Goal: Navigation & Orientation: Find specific page/section

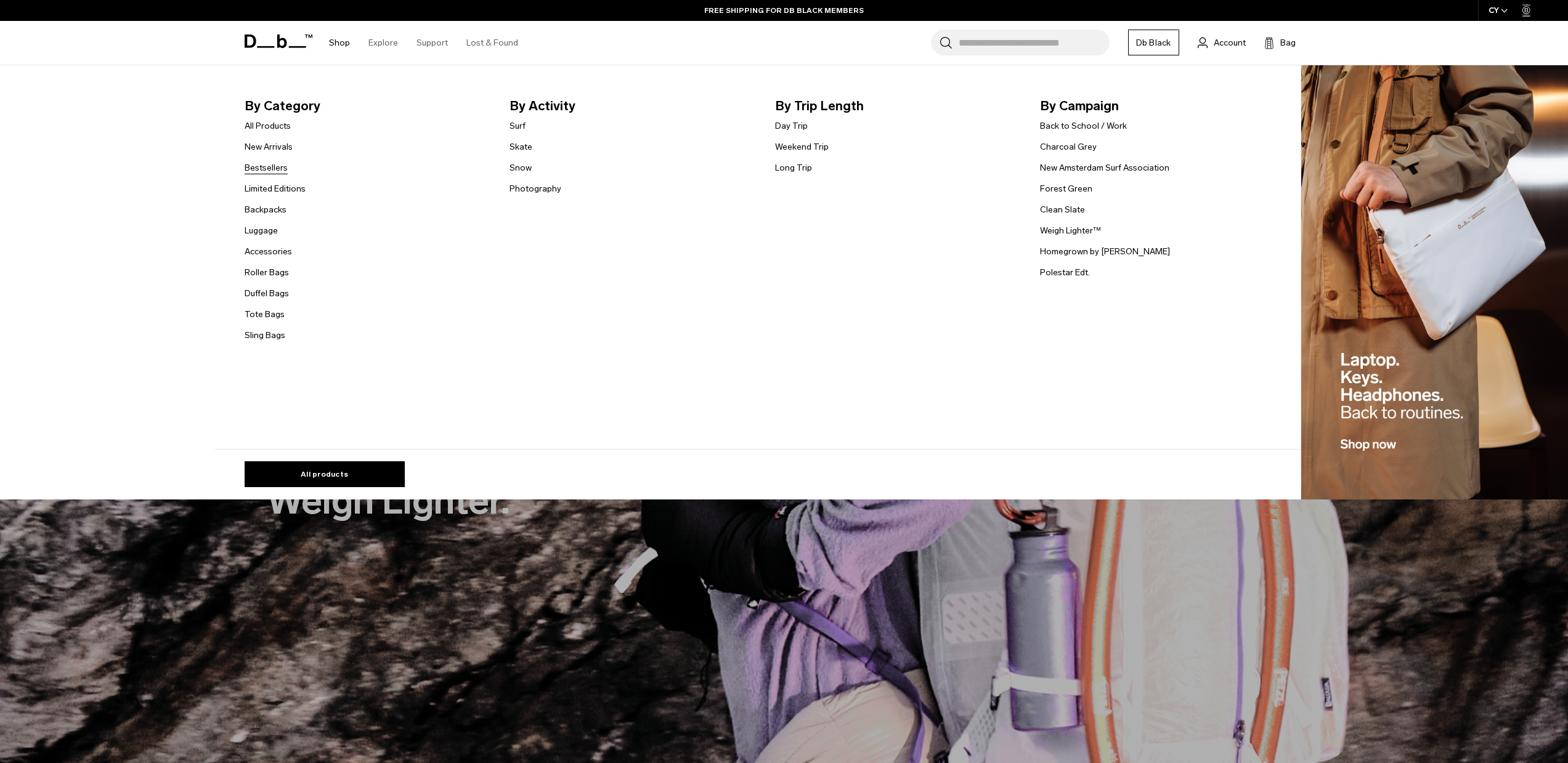
click at [272, 173] on link "Bestsellers" at bounding box center [266, 168] width 43 height 13
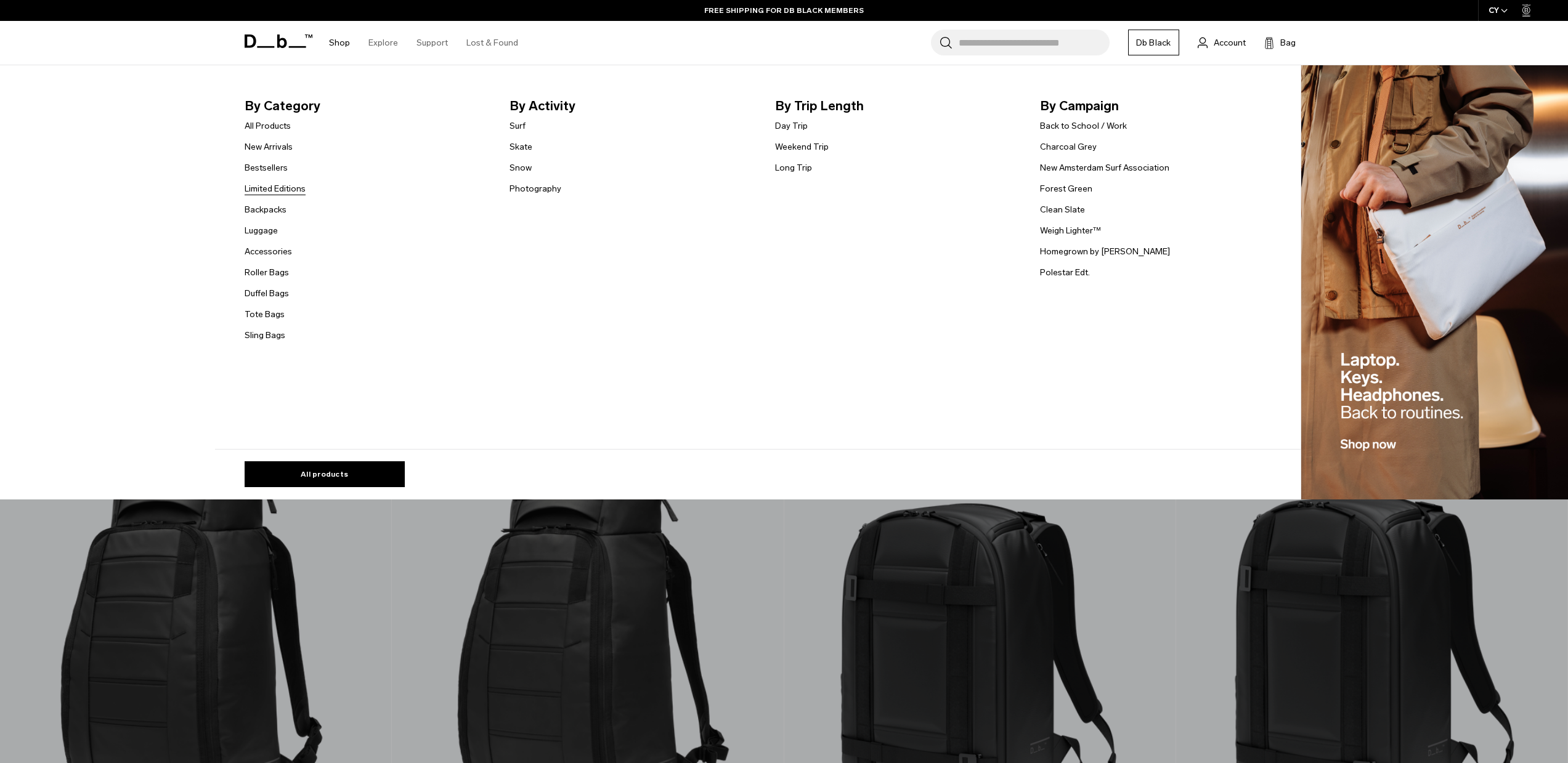
click at [289, 194] on link "Limited Editions" at bounding box center [275, 188] width 61 height 13
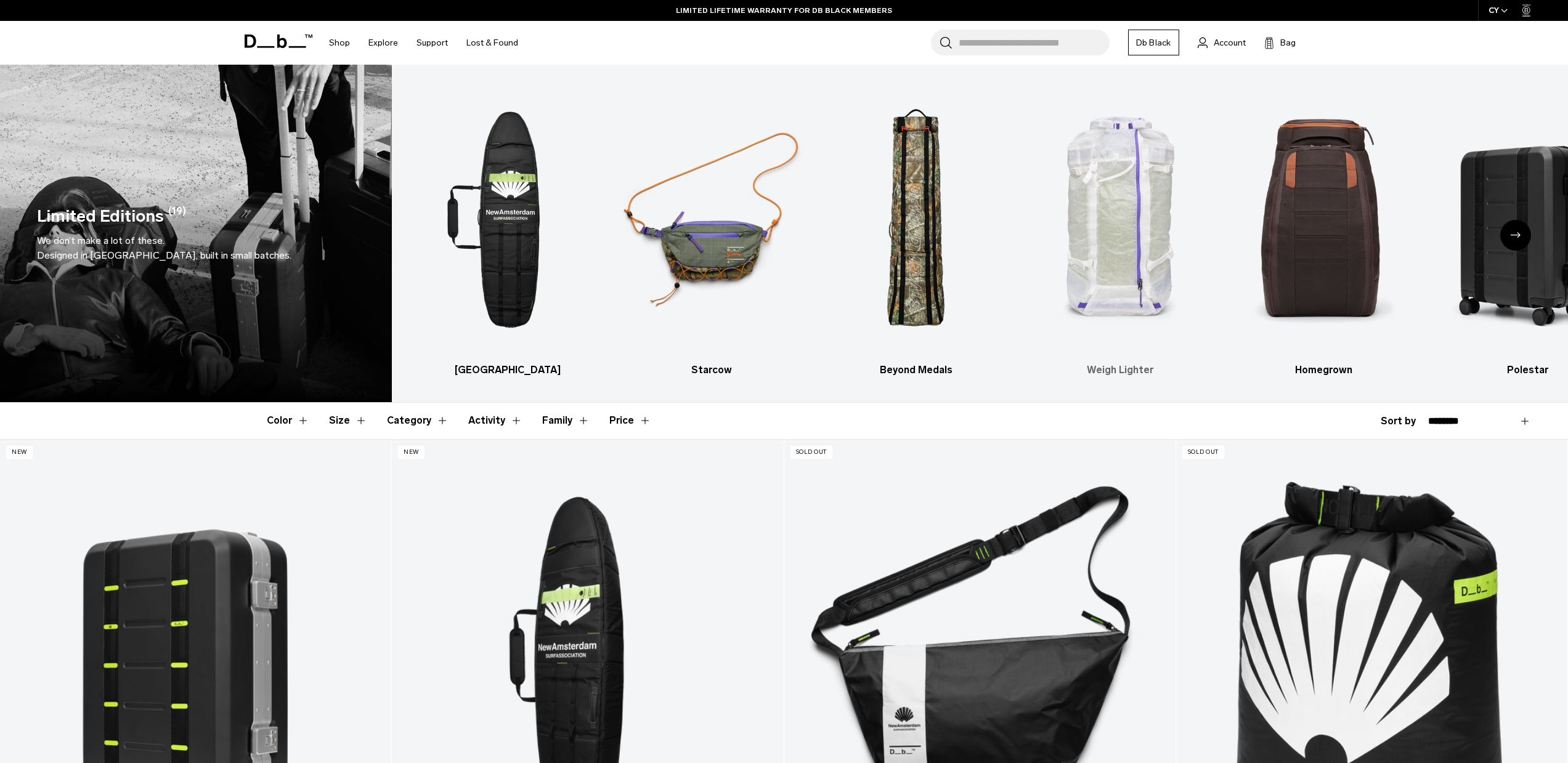
click at [1131, 251] on img "4 / 6" at bounding box center [1120, 219] width 182 height 273
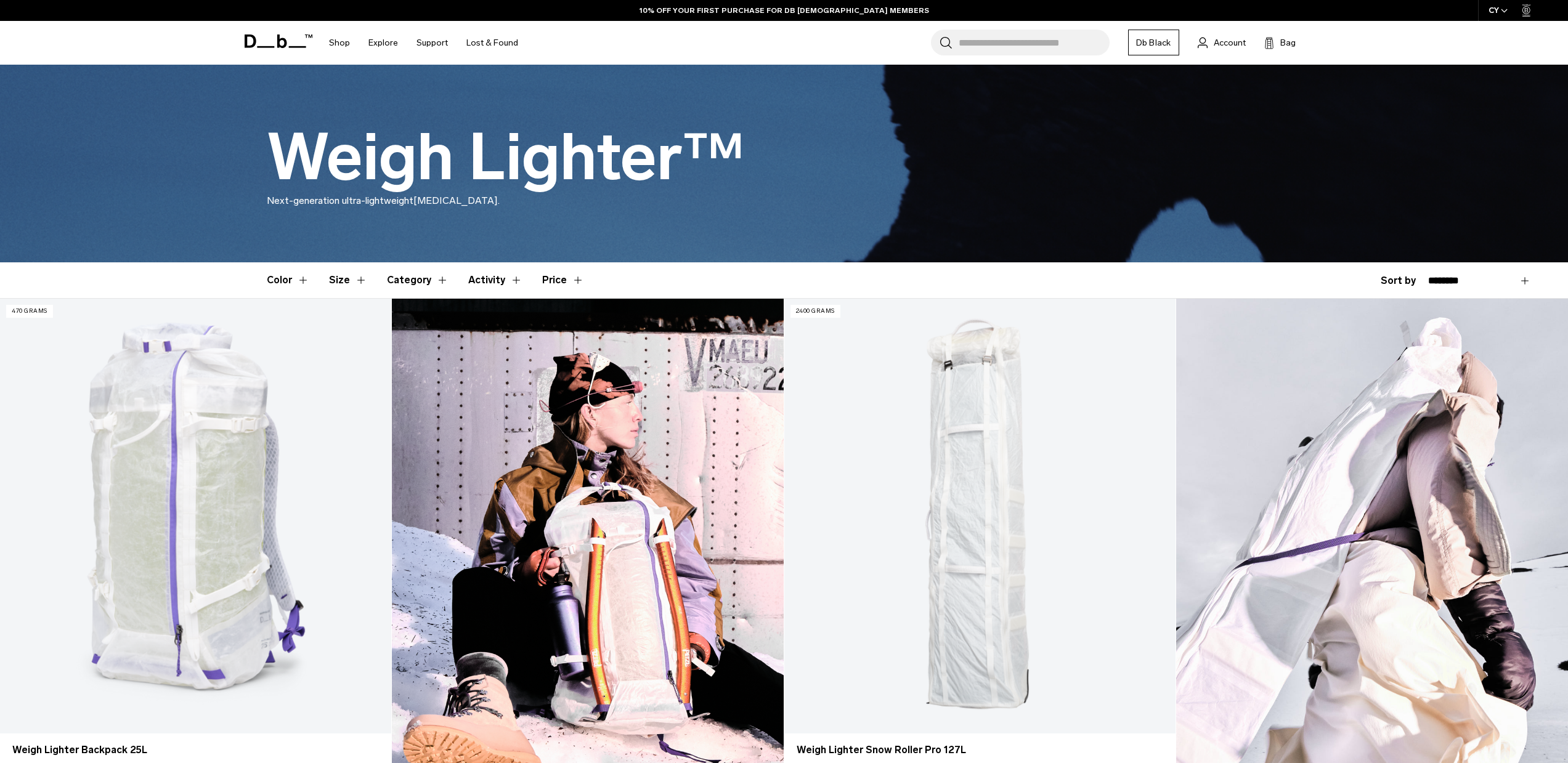
scroll to position [416, 0]
